Goal: Information Seeking & Learning: Find specific fact

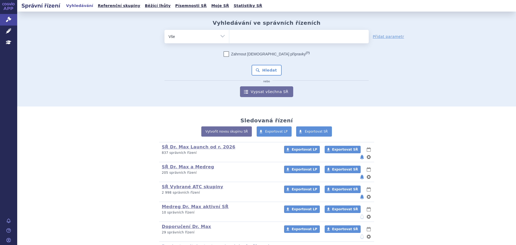
click at [246, 37] on ul at bounding box center [299, 35] width 140 height 11
click at [229, 37] on select at bounding box center [229, 36] width 0 height 13
type input "mo"
type input "mon"
type input "monte"
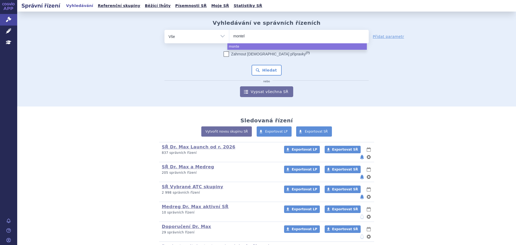
type input "montelu"
type input "monteluka"
type input "montelukas"
type input "[MEDICAL_DATA]"
type input "[MEDICAL_DATA] me"
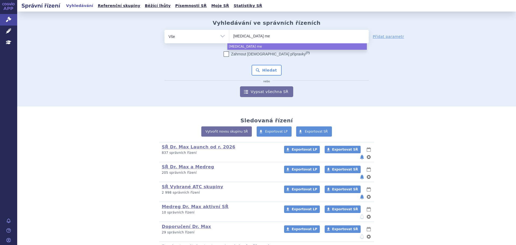
type input "[MEDICAL_DATA] med"
type input "[MEDICAL_DATA] medreg"
select select "[MEDICAL_DATA] medreg"
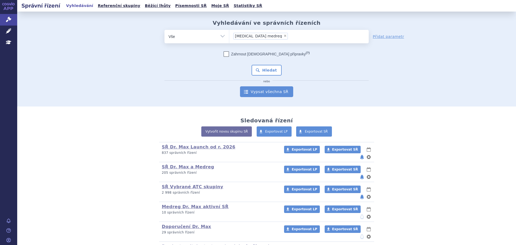
click at [258, 96] on link "Vypsat všechna SŘ" at bounding box center [266, 91] width 53 height 11
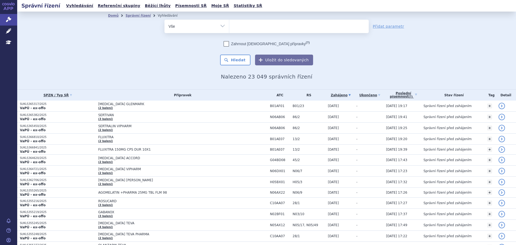
click at [265, 24] on ul at bounding box center [299, 25] width 140 height 11
click at [229, 24] on select at bounding box center [229, 25] width 0 height 13
type input "mon"
type input "mont"
type input "montel"
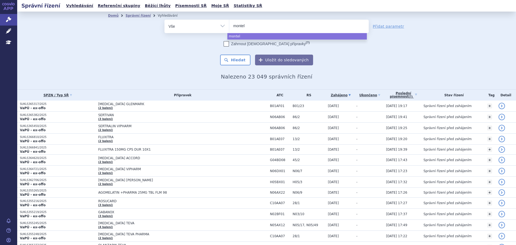
type input "montelu"
type input "monteluk"
type input "montelukast"
type input "montelukast me"
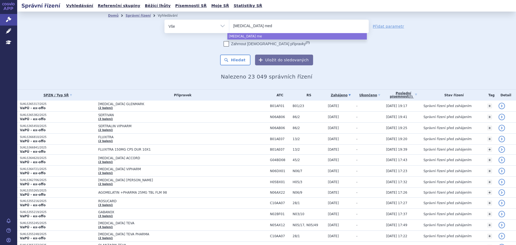
type input "montelukast medr"
type input "[MEDICAL_DATA] medreg"
select select "[MEDICAL_DATA] medreg"
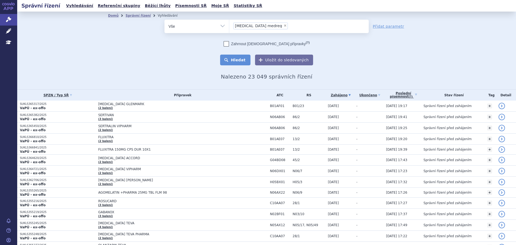
click at [241, 59] on button "Hledat" at bounding box center [235, 60] width 30 height 11
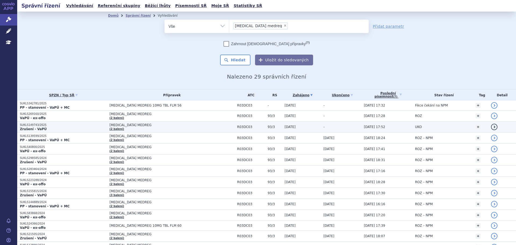
click at [119, 127] on td "[MEDICAL_DATA] MEDREG (2 balení)" at bounding box center [171, 126] width 128 height 11
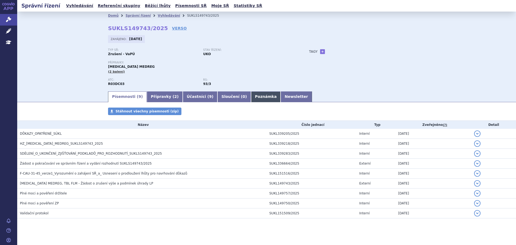
click at [251, 101] on link "Poznámka" at bounding box center [266, 96] width 30 height 11
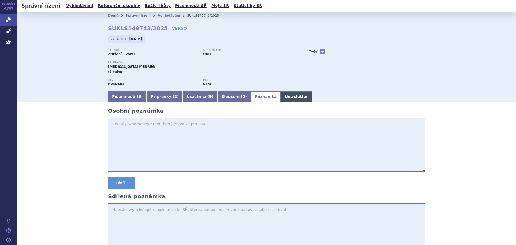
click at [281, 101] on link "Newsletter" at bounding box center [296, 96] width 31 height 11
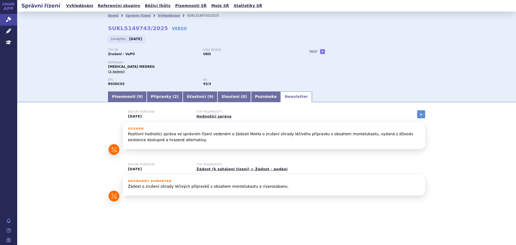
drag, startPoint x: 178, startPoint y: 163, endPoint x: 387, endPoint y: 69, distance: 228.7
click at [388, 69] on div "Typ SŘ: Zrušení - VaPÚ Stav řízení: UKO Přípravky: MONTELUKAST MEDREG (2 balení…" at bounding box center [266, 69] width 317 height 42
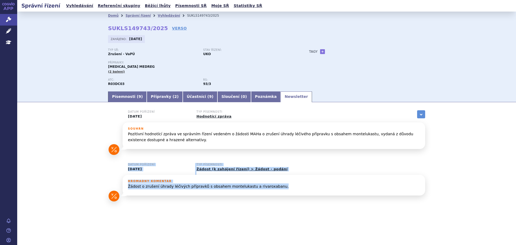
drag, startPoint x: 273, startPoint y: 188, endPoint x: 103, endPoint y: 120, distance: 182.6
click at [92, 164] on div "Datum pořízení 25.08.2025 Typ písemnosti Hodnotící zpráva zobrazit vše Referenč…" at bounding box center [266, 159] width 499 height 99
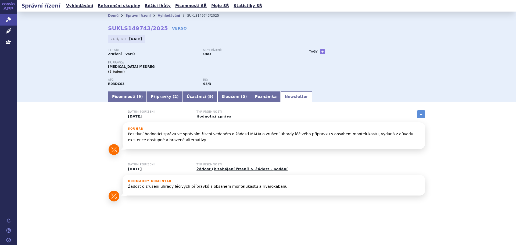
click at [166, 138] on p "Pozitivní hodnotící zpráva ve správním řízení vedeném o žádosti MAHa o zrušení …" at bounding box center [274, 137] width 292 height 12
